Goal: Transaction & Acquisition: Subscribe to service/newsletter

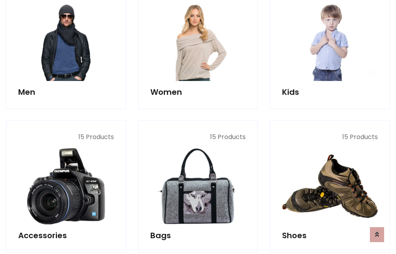
scroll to position [573, 0]
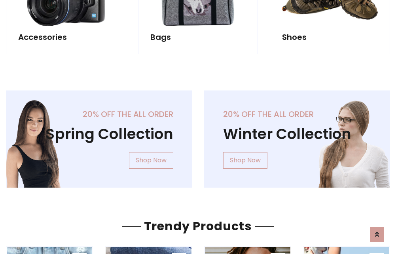
click at [198, 136] on div "20% off the all order Winter Collection Shop Now" at bounding box center [297, 146] width 198 height 110
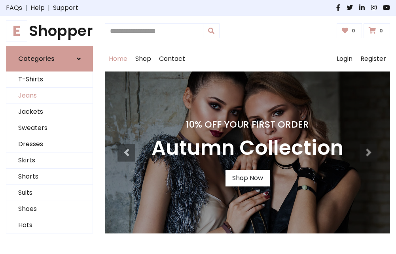
click at [49, 96] on link "Jeans" at bounding box center [49, 96] width 86 height 16
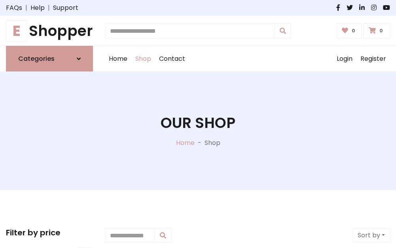
scroll to position [249, 0]
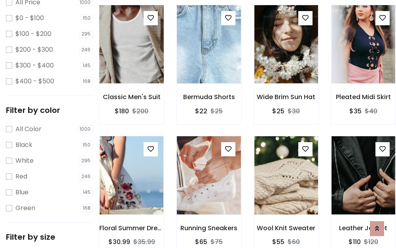
click at [131, 62] on img at bounding box center [131, 44] width 76 height 190
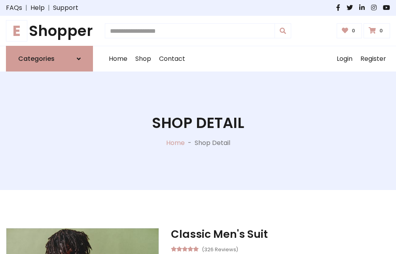
scroll to position [85, 0]
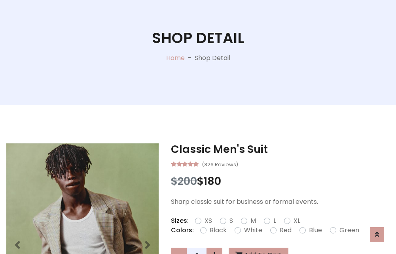
click at [284, 230] on label "Red" at bounding box center [285, 230] width 12 height 9
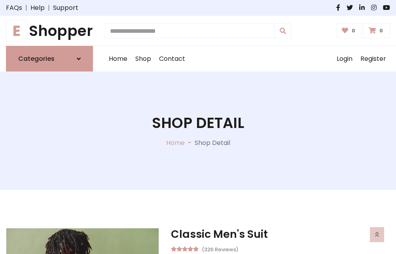
scroll to position [85, 0]
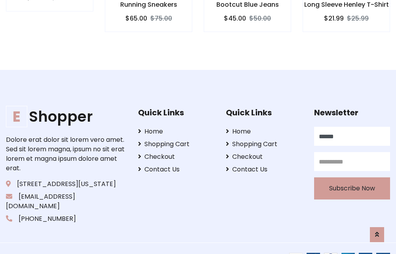
type input "******"
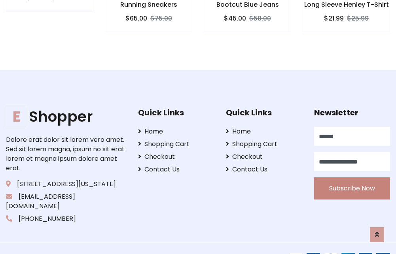
type input "**********"
click at [351, 179] on button "Subscribe Now" at bounding box center [352, 188] width 76 height 22
